Goal: Information Seeking & Learning: Compare options

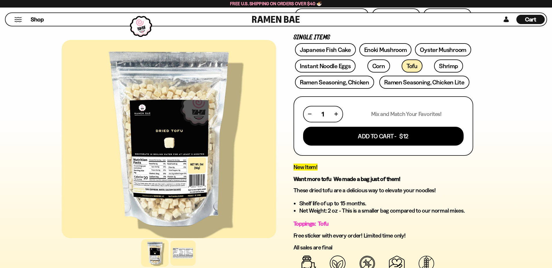
scroll to position [160, 0]
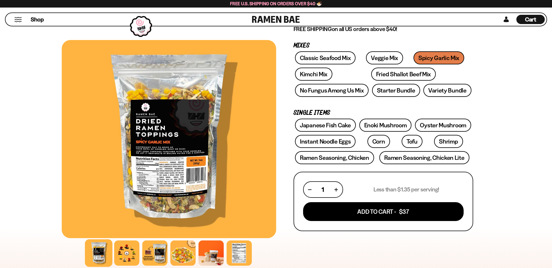
scroll to position [83, 0]
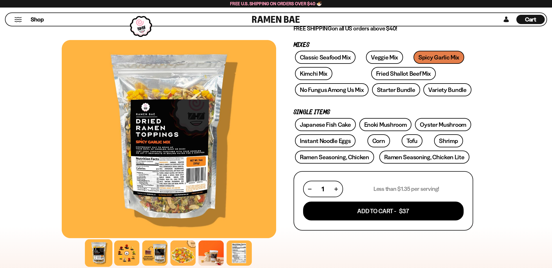
click at [171, 170] on div at bounding box center [169, 139] width 214 height 198
click at [374, 54] on link "Veggie Mix" at bounding box center [384, 57] width 37 height 13
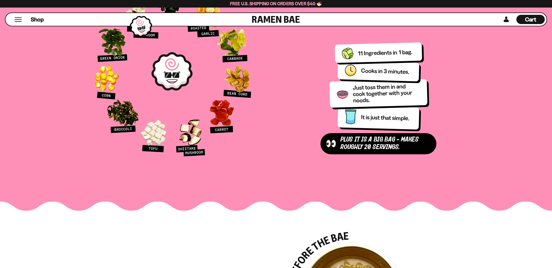
scroll to position [672, 0]
